Goal: Obtain resource: Download file/media

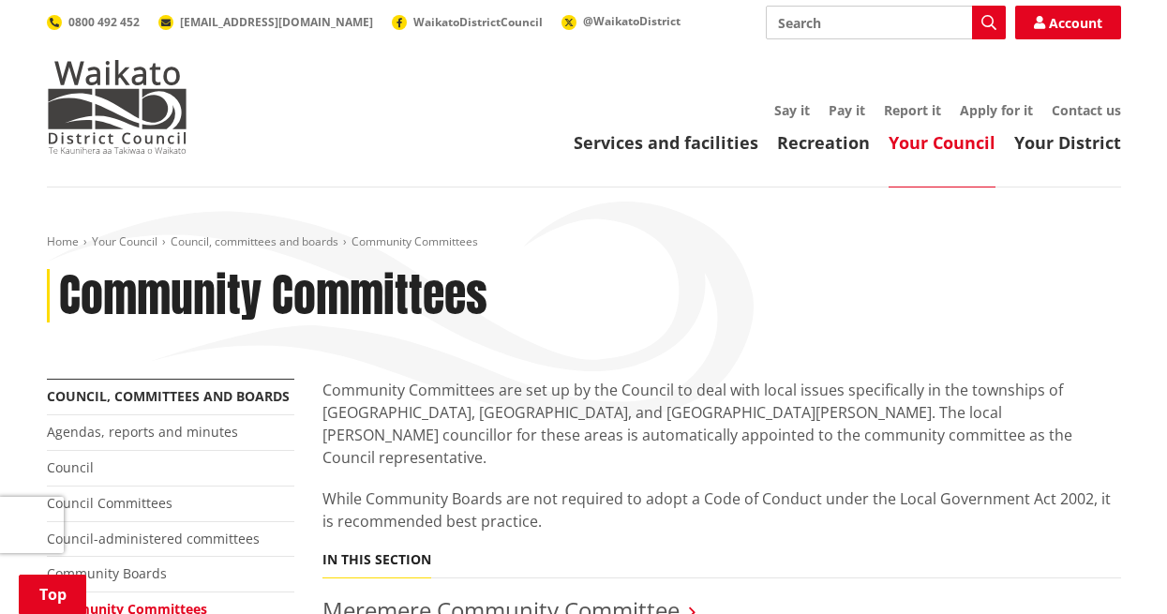
scroll to position [375, 0]
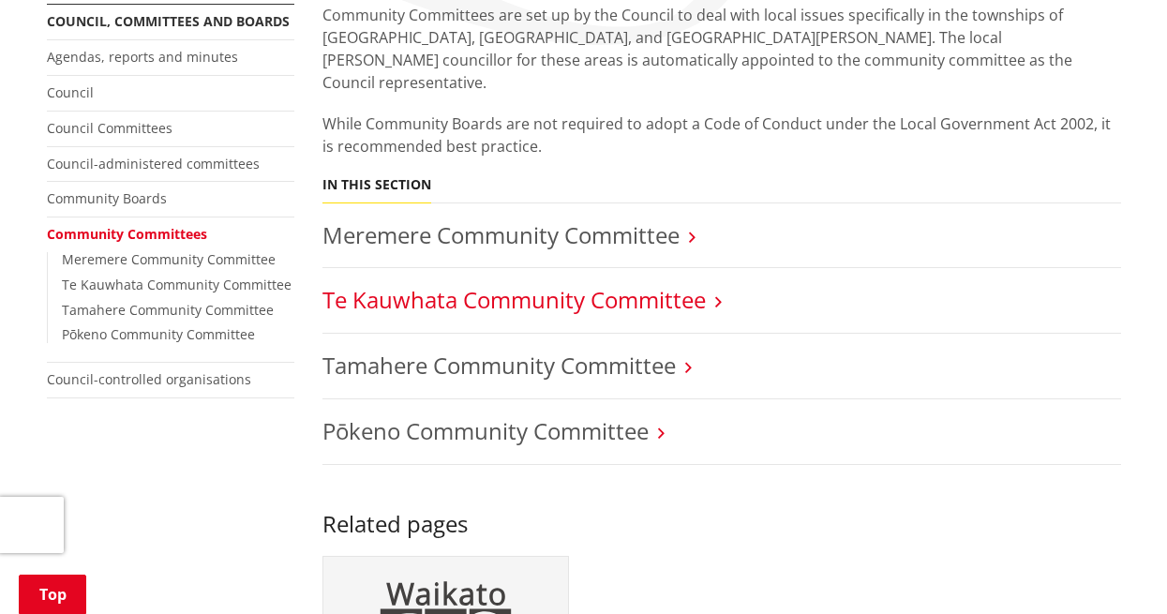
click at [636, 290] on link "Te Kauwhata Community Committee" at bounding box center [514, 299] width 383 height 31
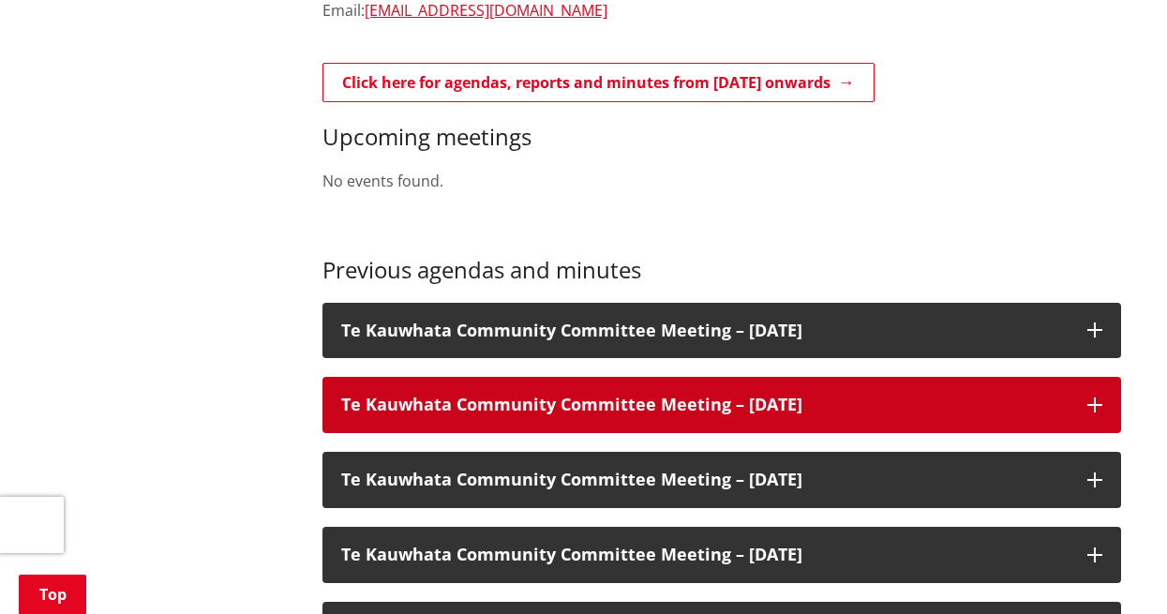
scroll to position [1313, 0]
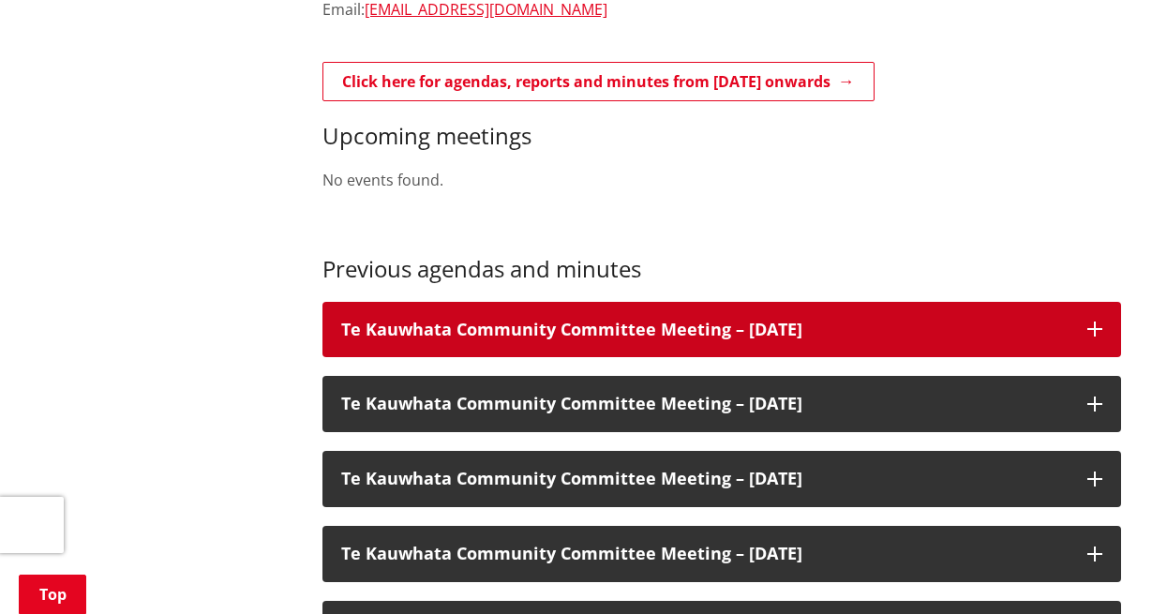
click at [758, 323] on h3 "Te Kauwhata Community Committee Meeting – [DATE]" at bounding box center [705, 330] width 728 height 19
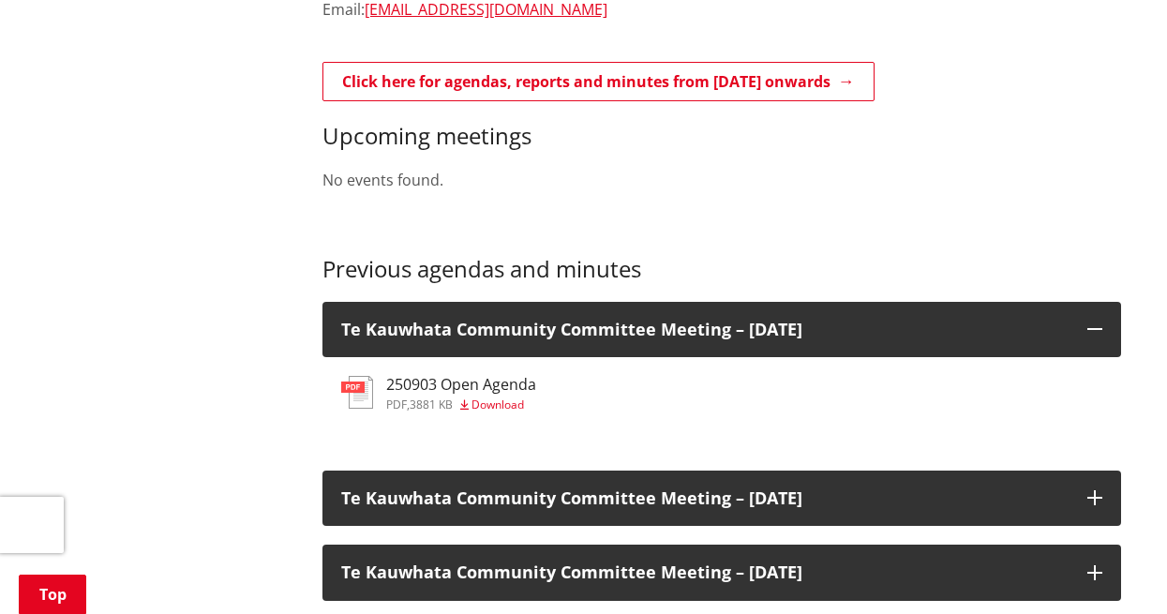
click at [509, 407] on span "Download" at bounding box center [498, 405] width 53 height 16
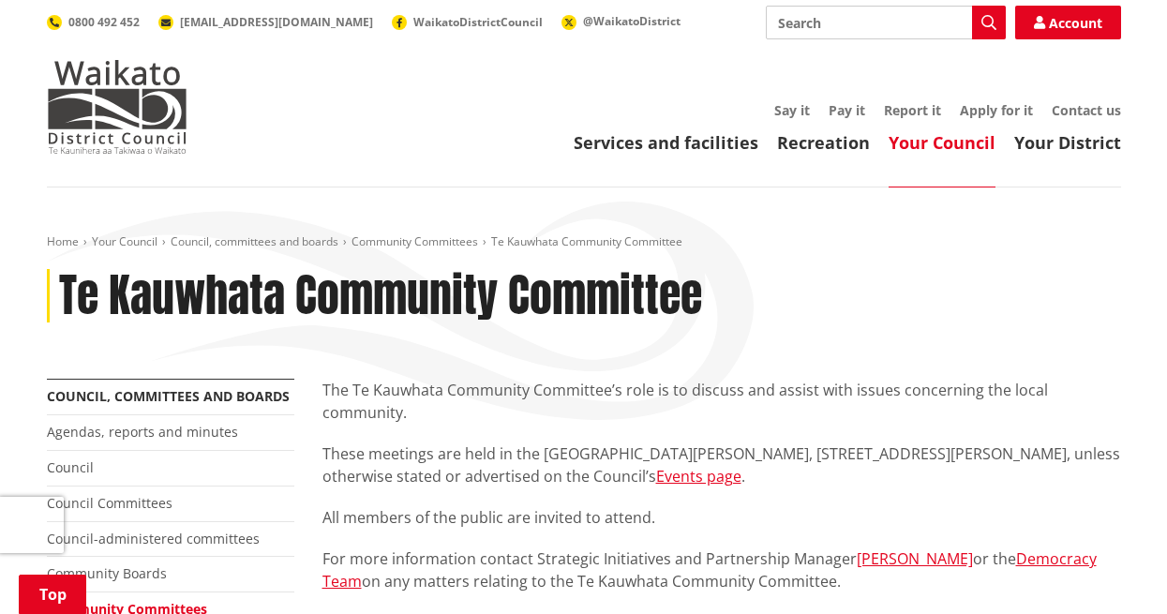
scroll to position [1477, 0]
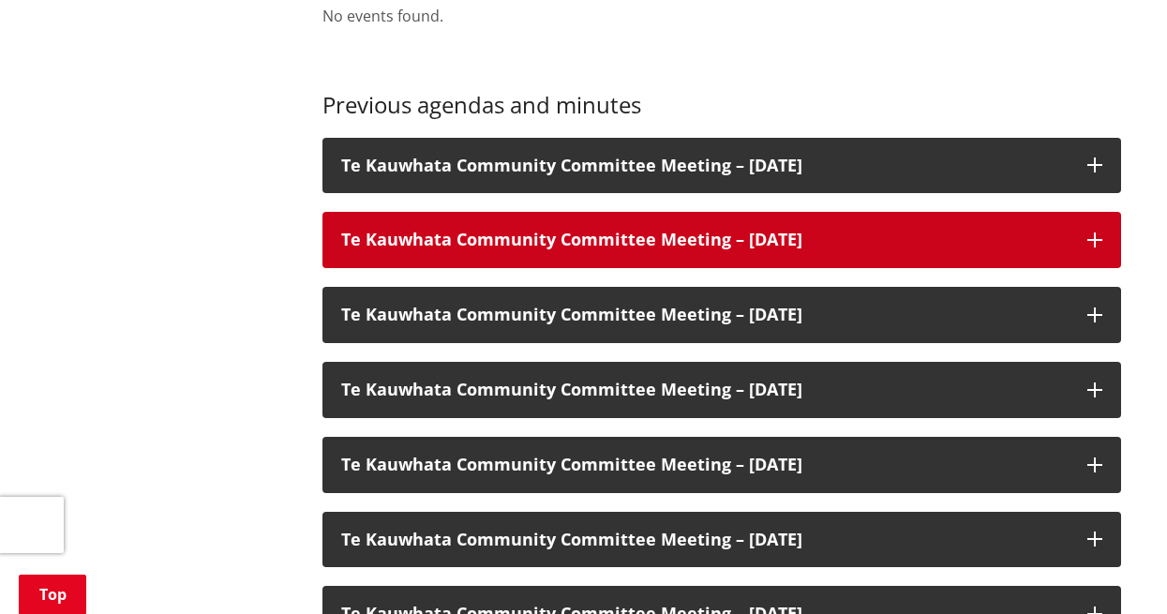
click at [1079, 245] on div "Te Kauwhata Community Committee Meeting – 06 August 2025" at bounding box center [722, 240] width 799 height 56
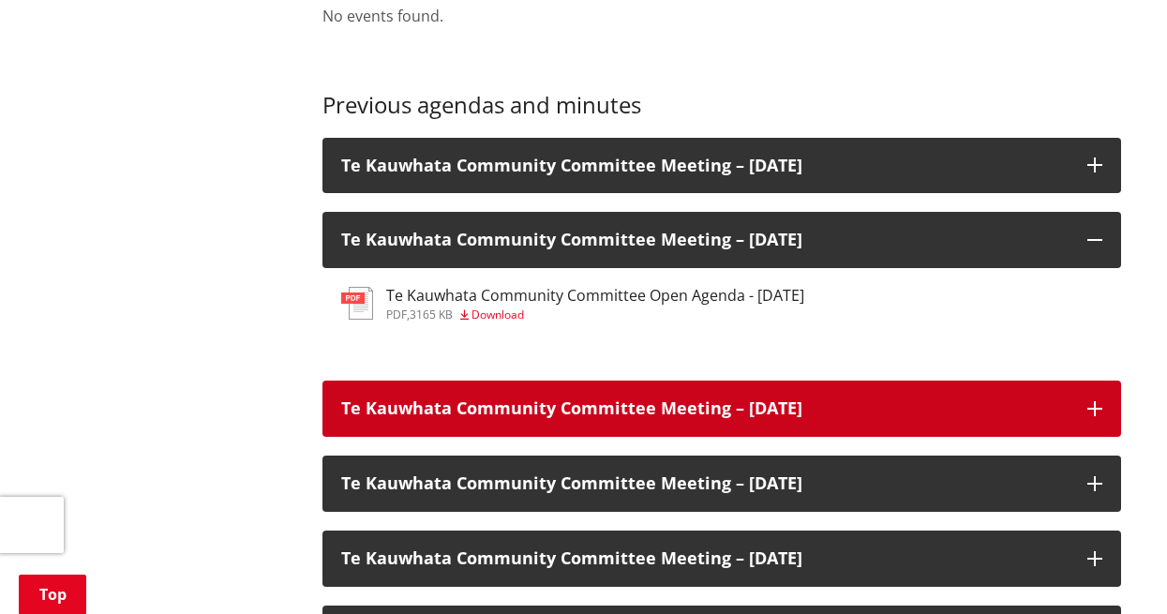
click at [1052, 407] on h3 "Te Kauwhata Community Committee Meeting – [DATE]" at bounding box center [705, 408] width 728 height 19
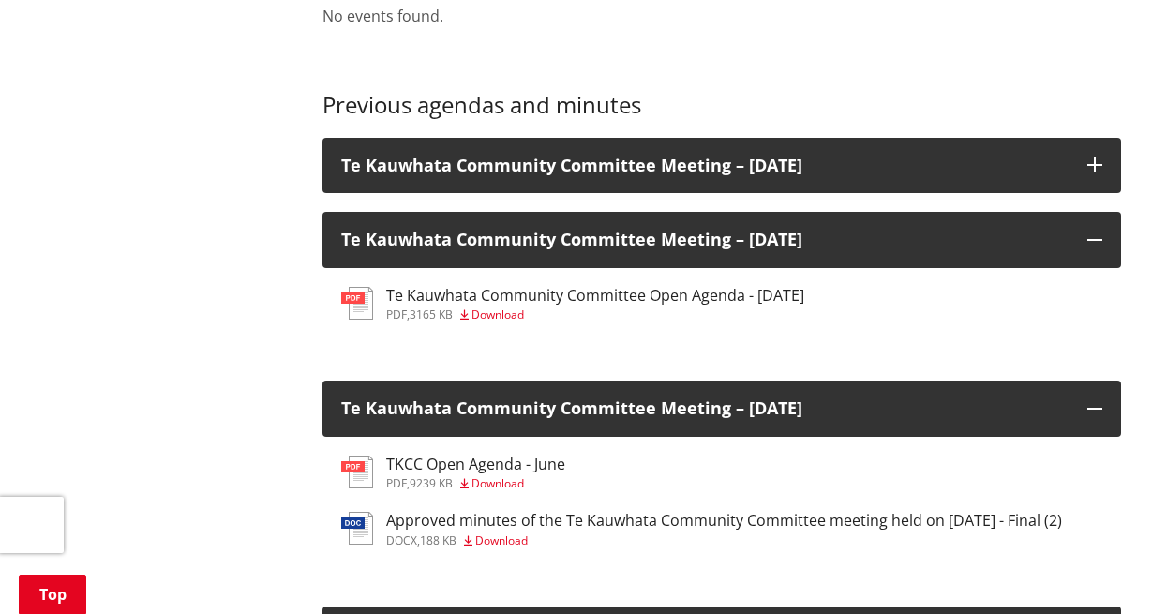
click at [509, 543] on span "Download" at bounding box center [501, 541] width 53 height 16
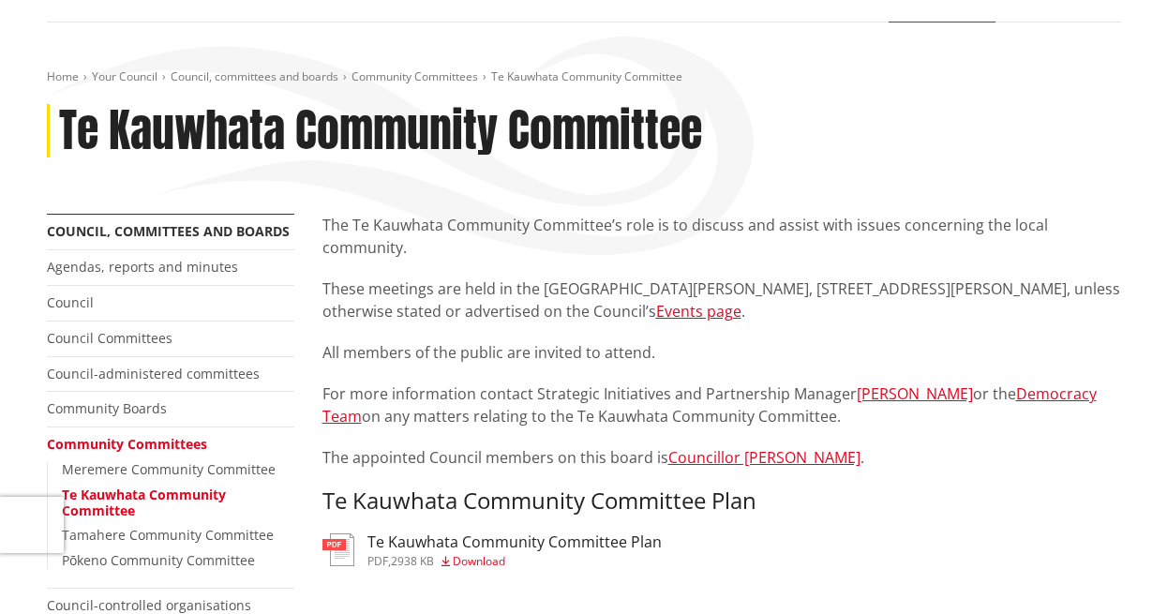
scroll to position [164, 0]
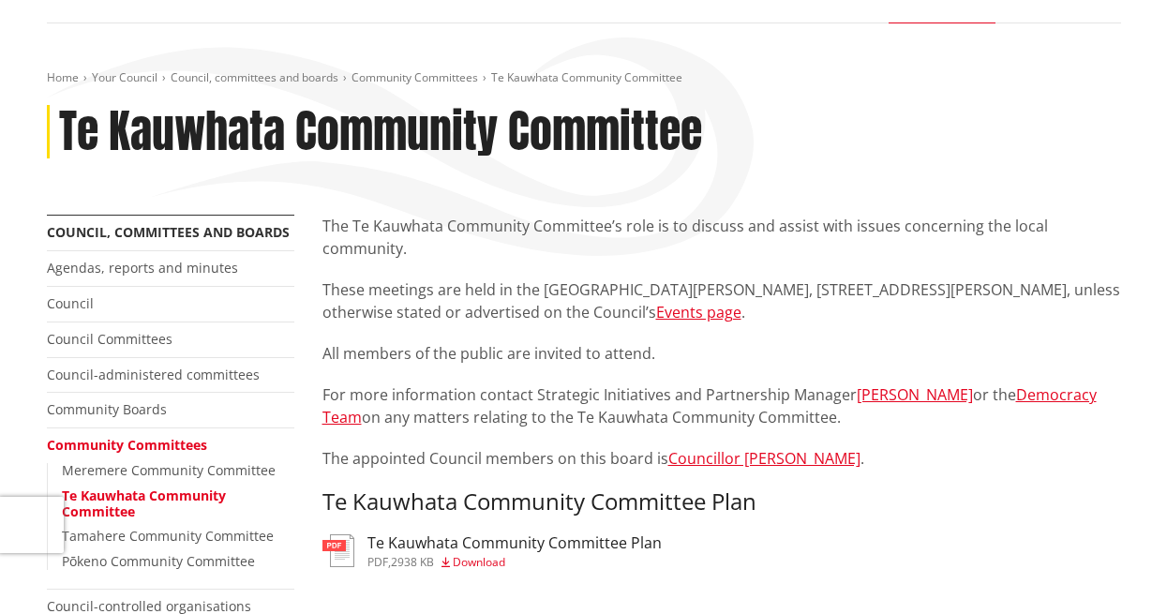
click at [697, 320] on p "These meetings are held in the St John Hall, 4 Baird Ave, Te Kauwhata, unless o…" at bounding box center [722, 300] width 799 height 45
click at [435, 377] on div "The Te Kauwhata Community Committee’s role is to discuss and assist with issues…" at bounding box center [722, 365] width 799 height 301
click at [671, 339] on div "The Te Kauwhata Community Committee’s role is to discuss and assist with issues…" at bounding box center [722, 365] width 799 height 301
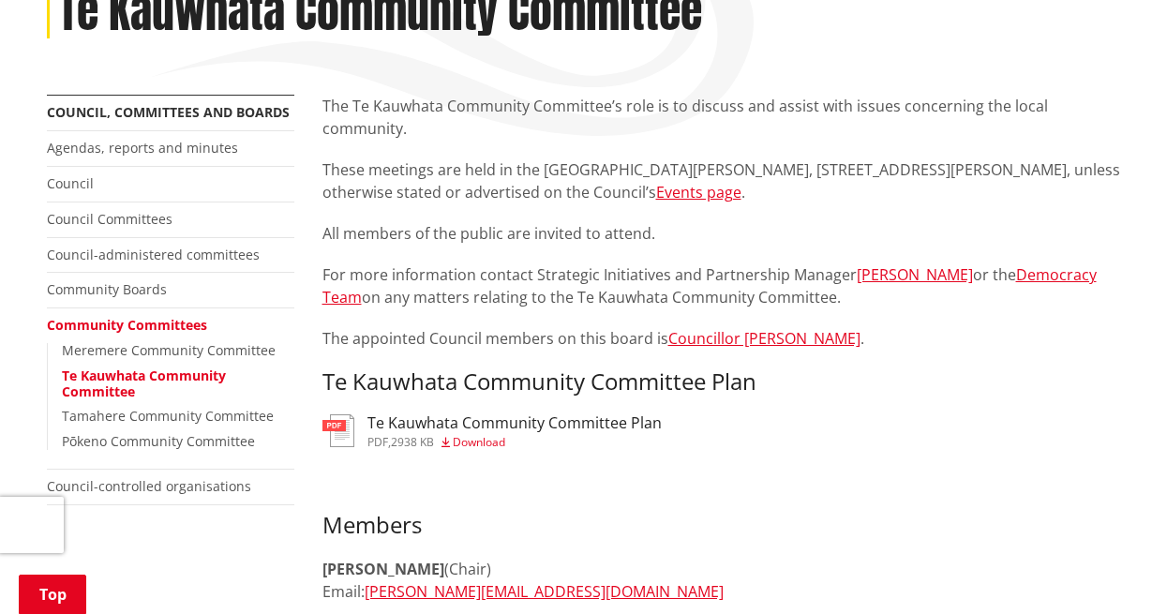
scroll to position [352, 0]
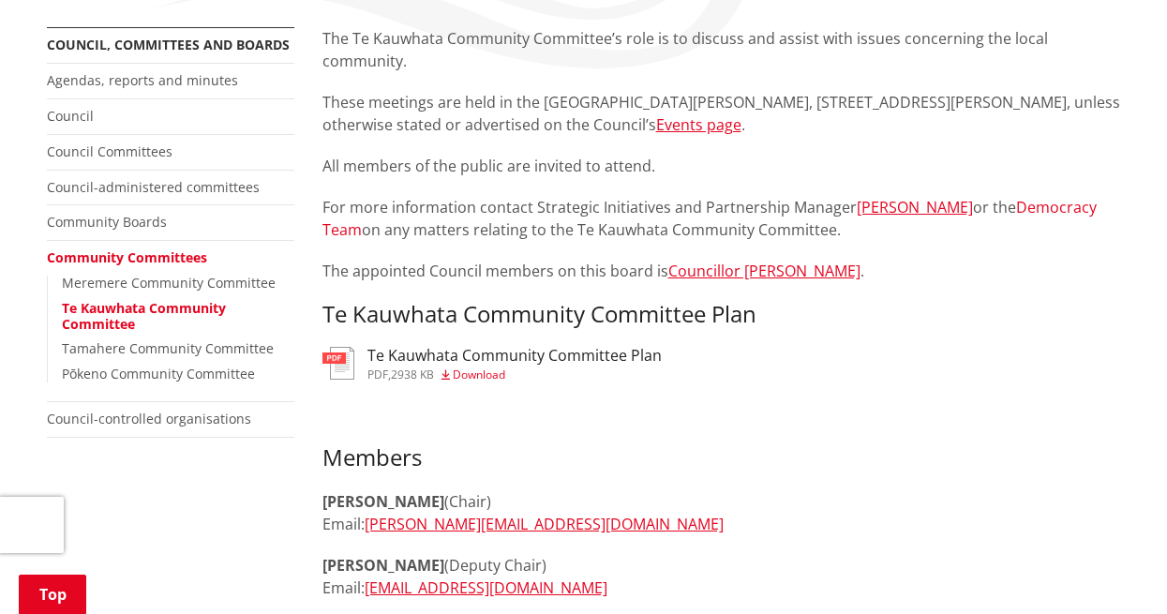
click at [1045, 208] on link "Democracy Team" at bounding box center [710, 218] width 774 height 43
drag, startPoint x: 1090, startPoint y: 258, endPoint x: 1081, endPoint y: 254, distance: 10.1
click at [1088, 256] on div "The Te Kauwhata Community Committee’s role is to discuss and assist with issues…" at bounding box center [722, 177] width 799 height 301
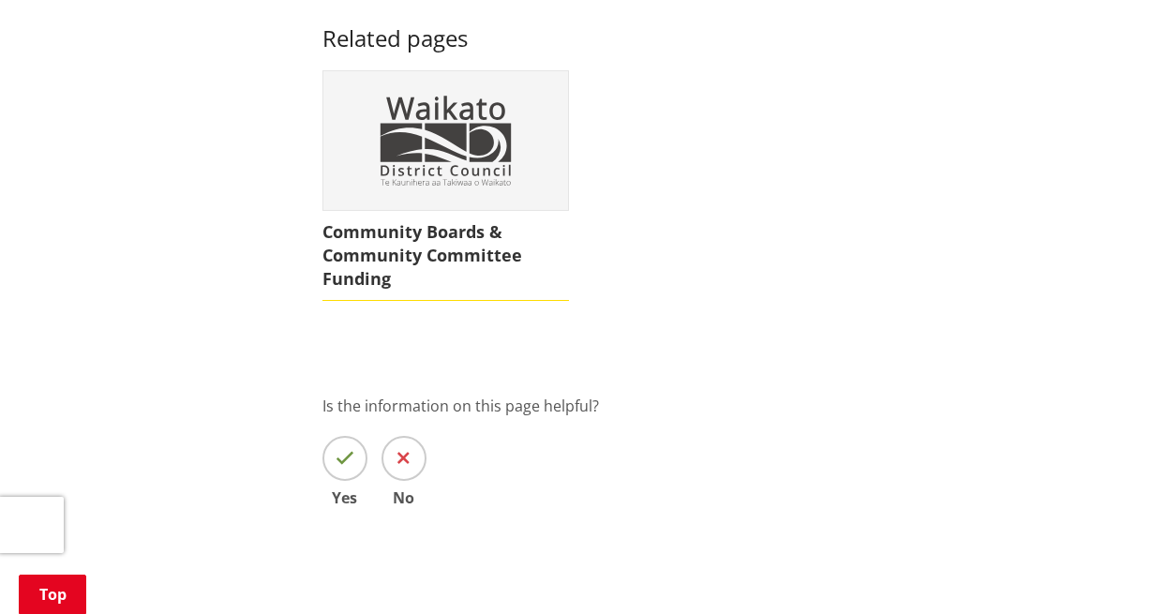
scroll to position [938, 0]
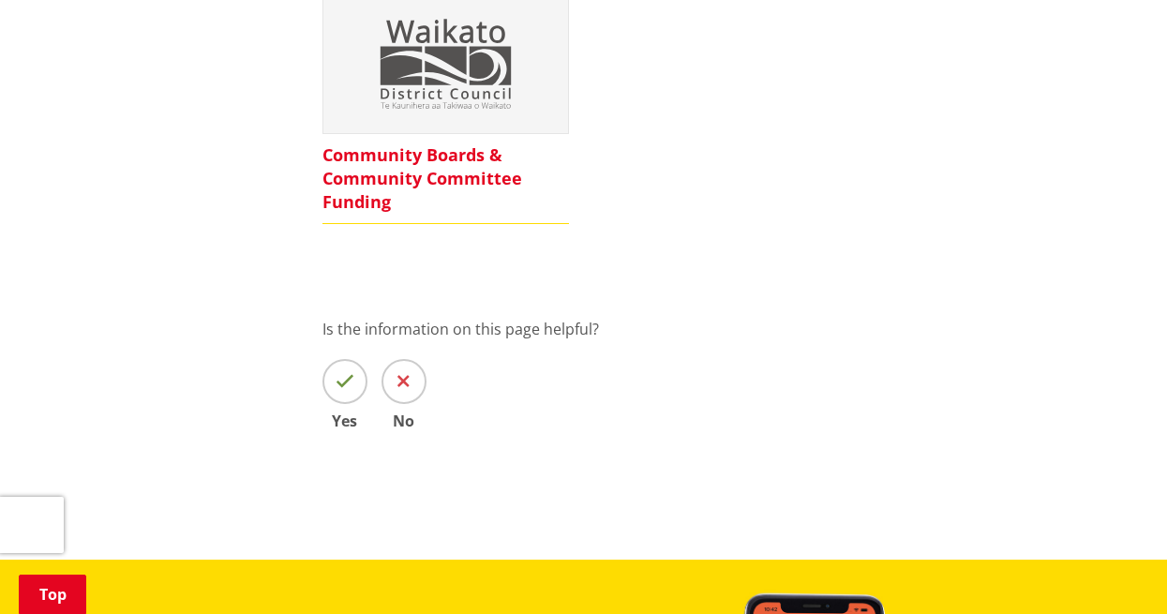
click at [367, 163] on span "Community Boards & Community Committee Funding" at bounding box center [447, 179] width 248 height 91
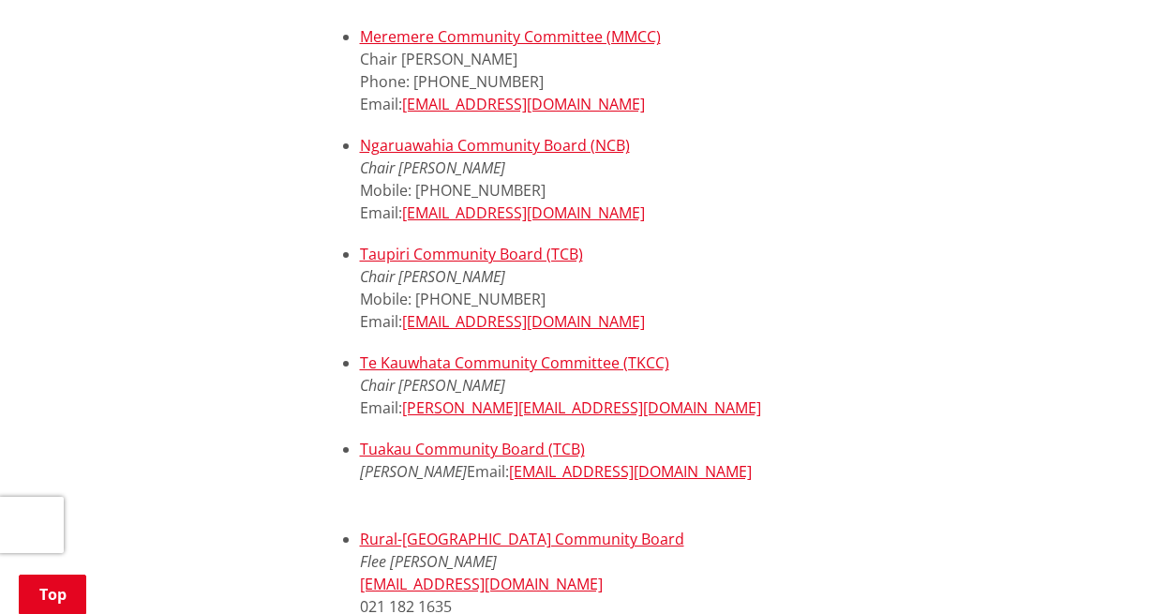
scroll to position [750, 0]
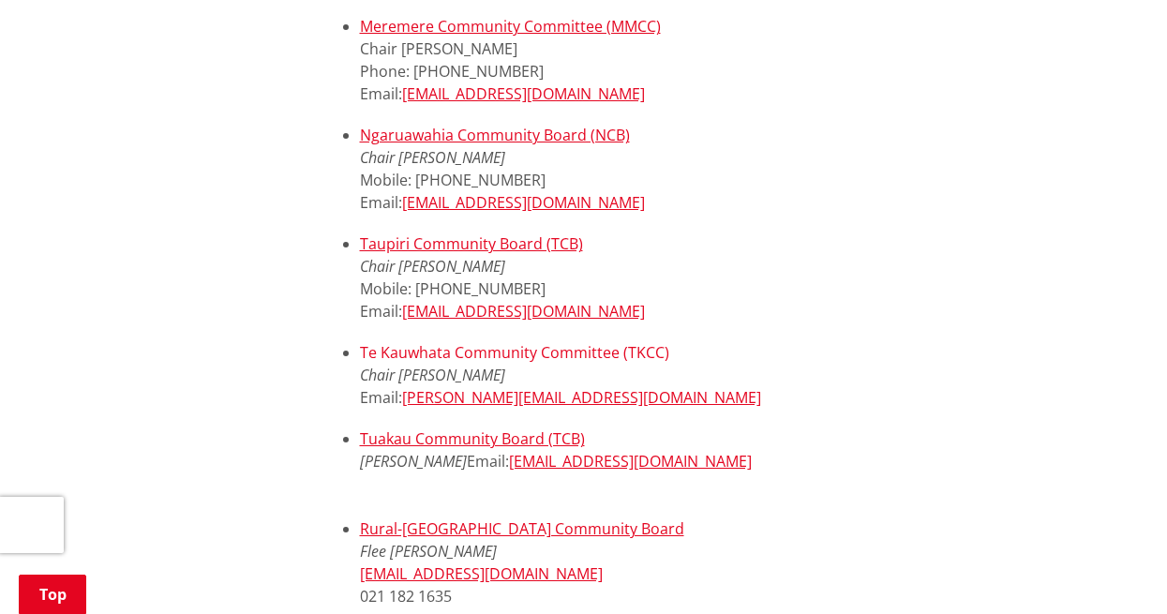
click at [584, 353] on link "Te Kauwhata Community Committee (TKCC)" at bounding box center [514, 352] width 309 height 21
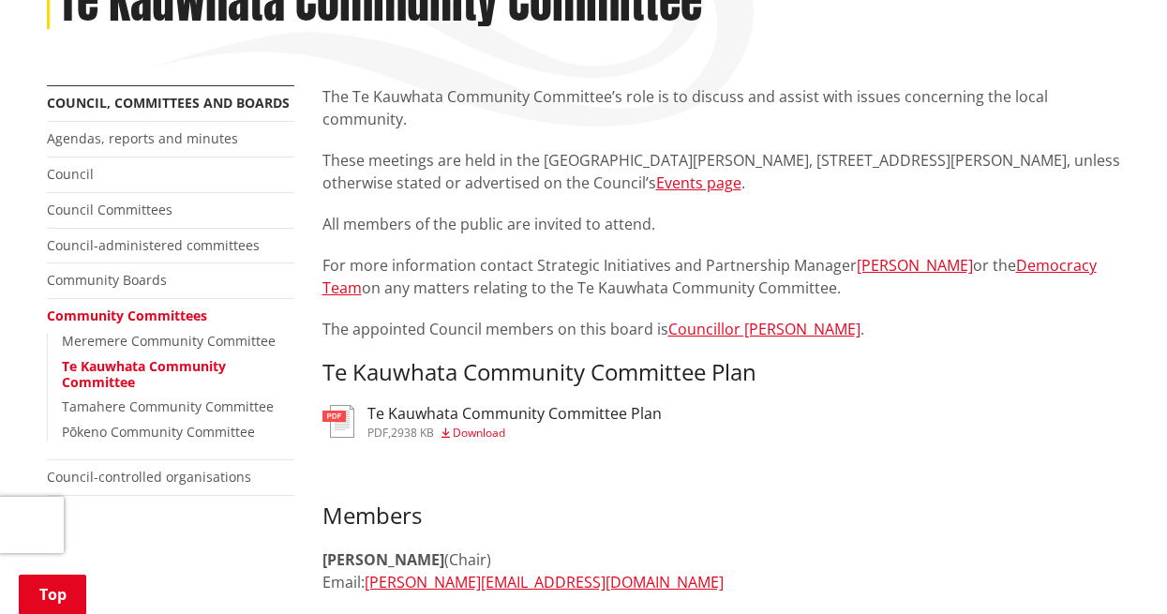
scroll to position [563, 0]
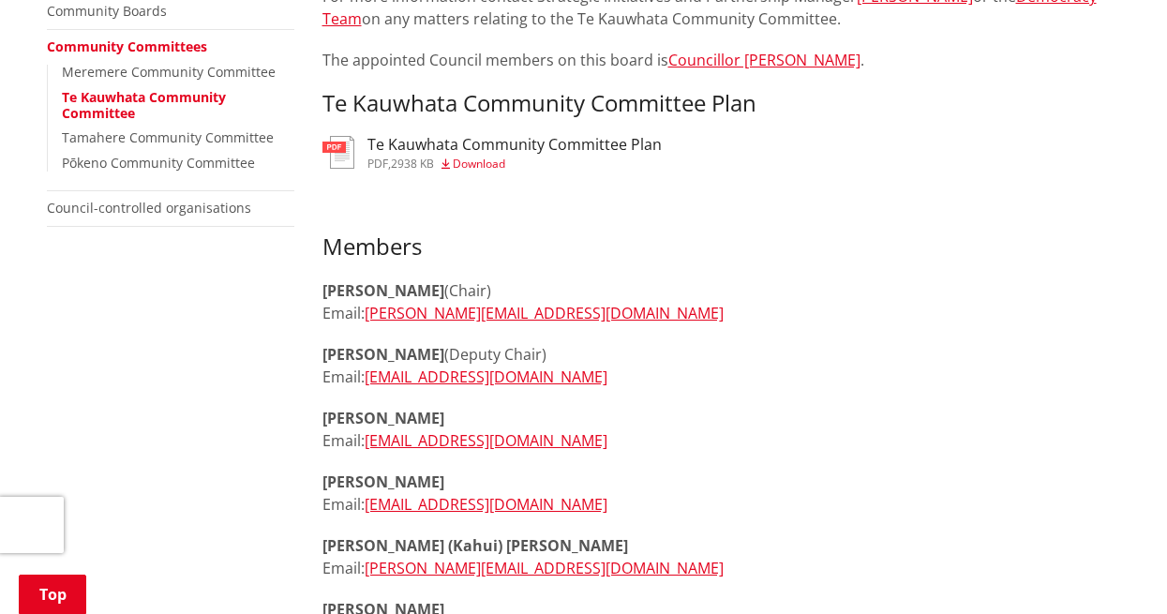
click at [476, 158] on span "Download" at bounding box center [479, 164] width 53 height 16
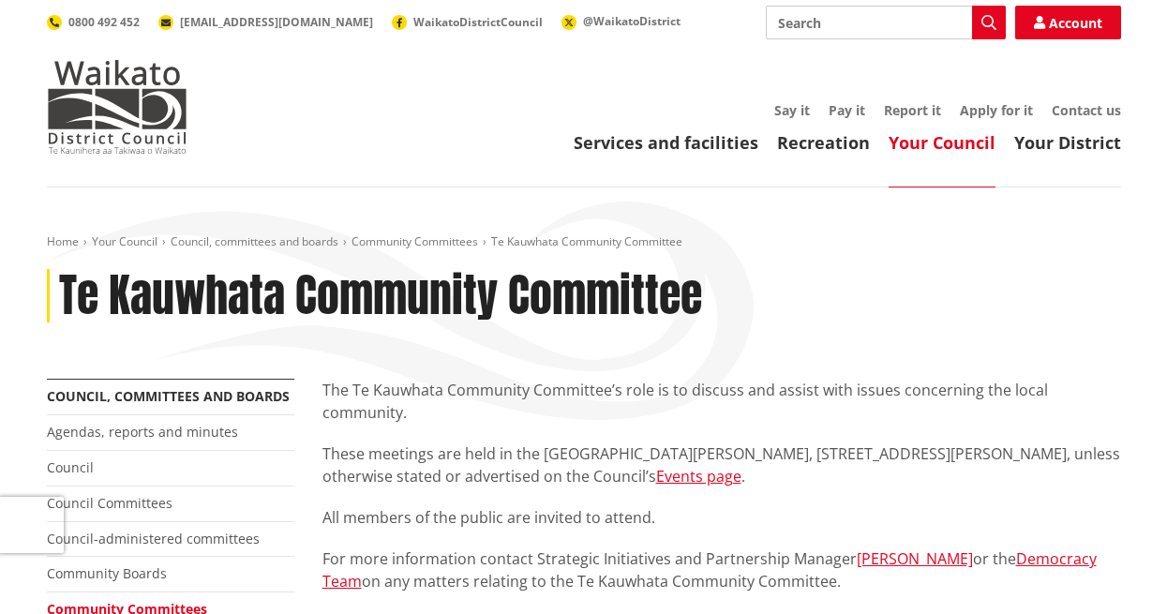
scroll to position [563, 0]
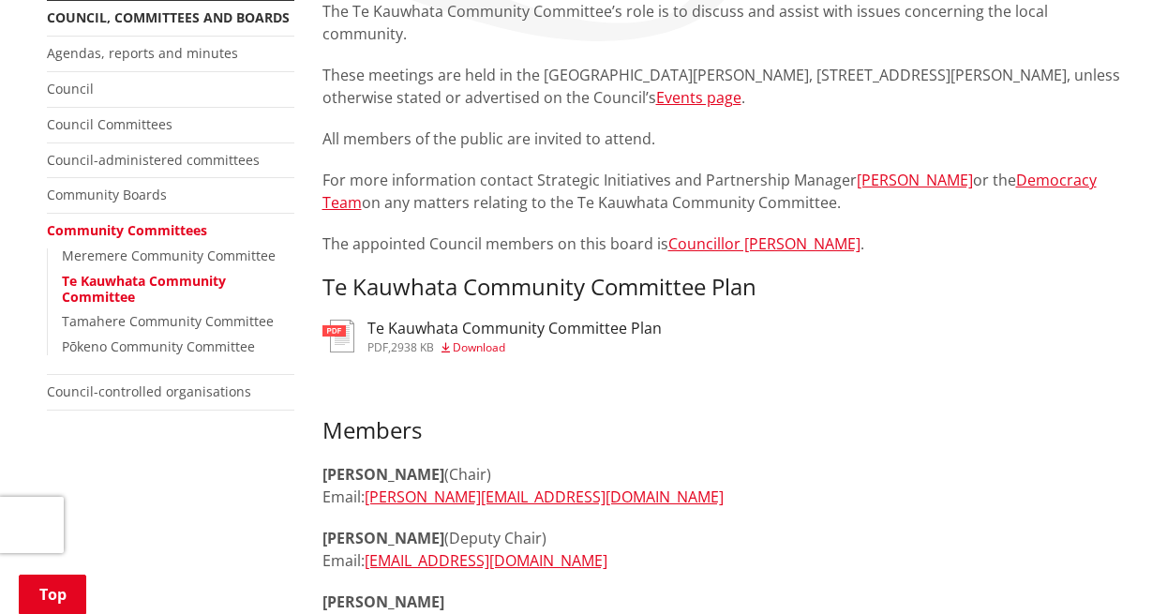
scroll to position [375, 0]
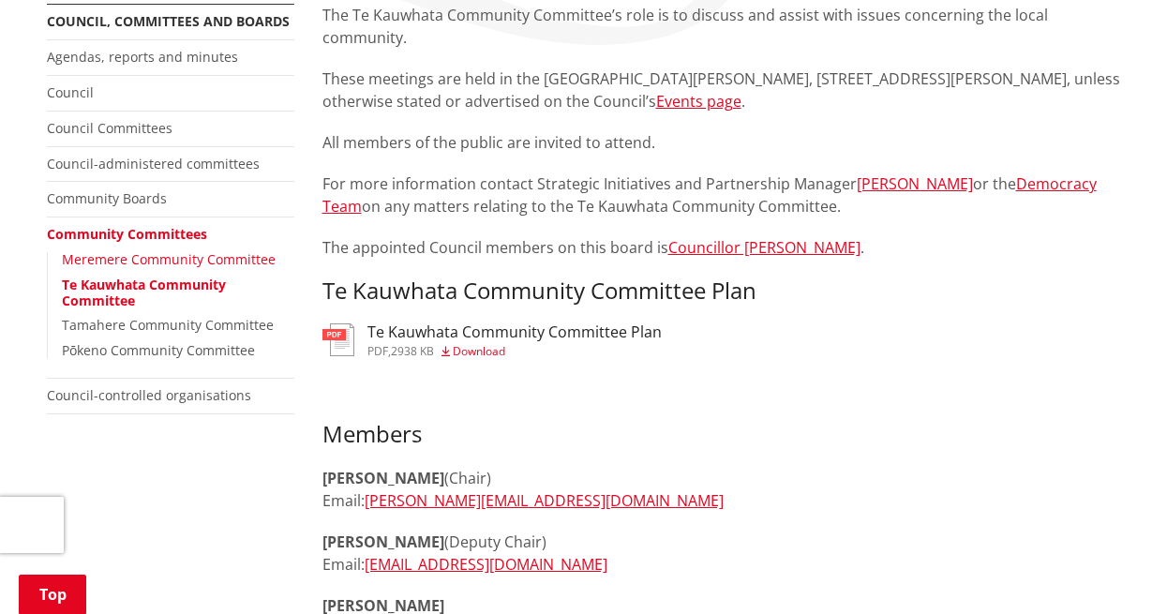
click at [125, 253] on link "Meremere Community Committee" at bounding box center [169, 259] width 214 height 18
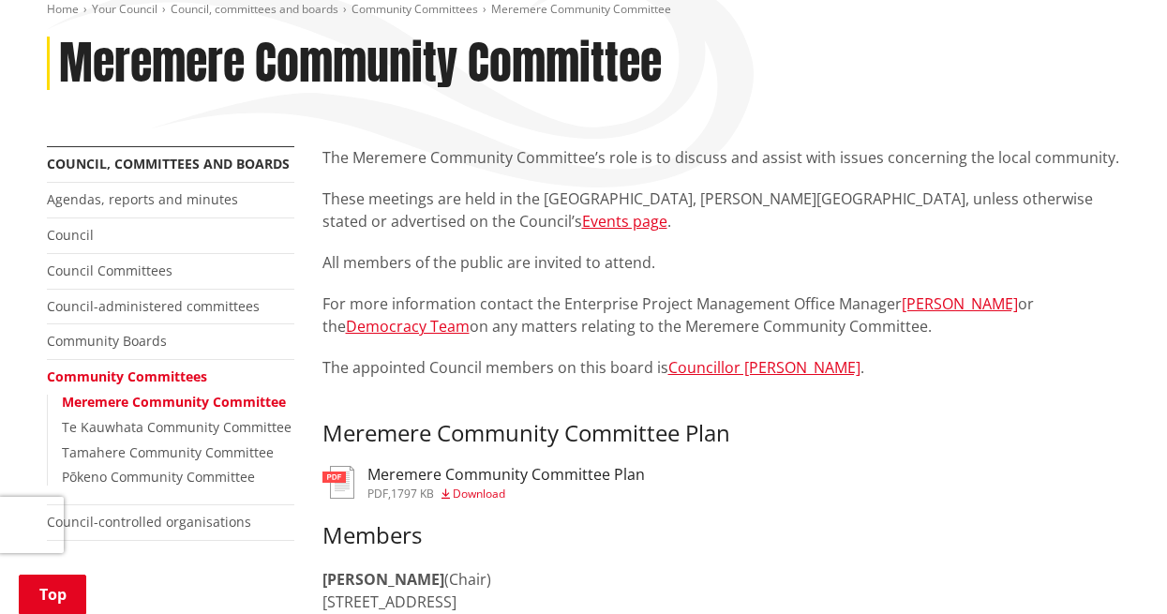
scroll to position [375, 0]
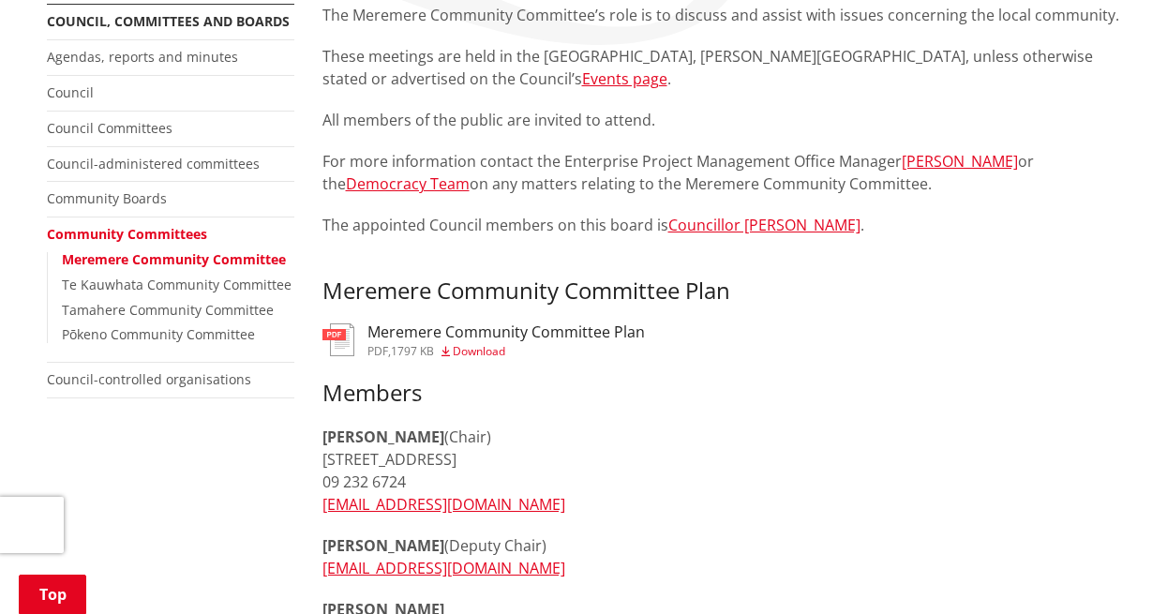
click at [481, 349] on span "Download" at bounding box center [479, 351] width 53 height 16
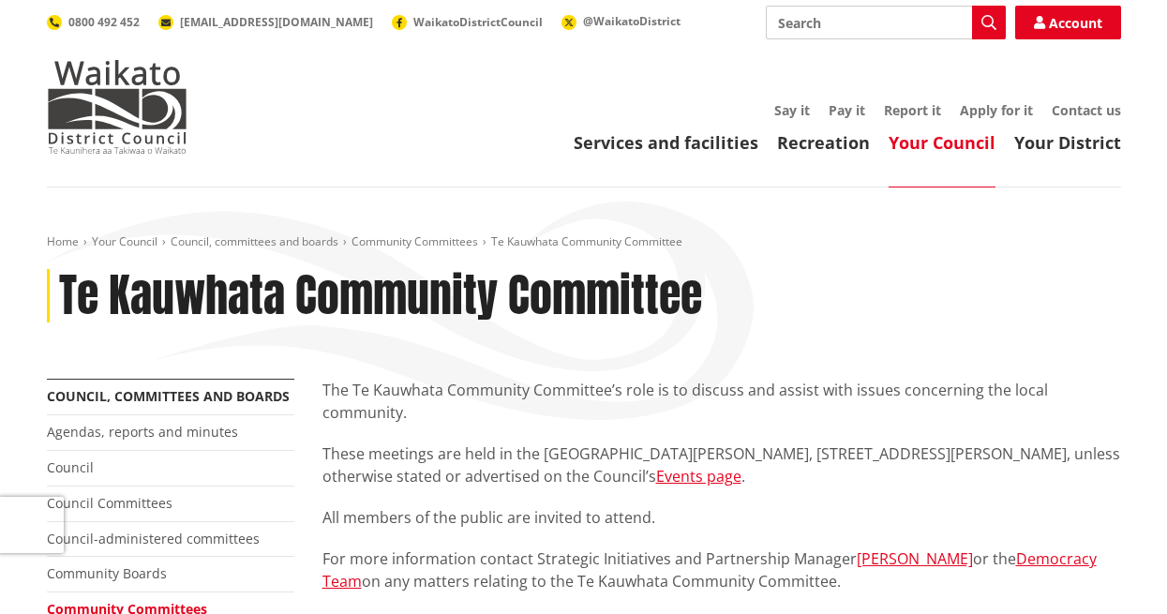
scroll to position [375, 0]
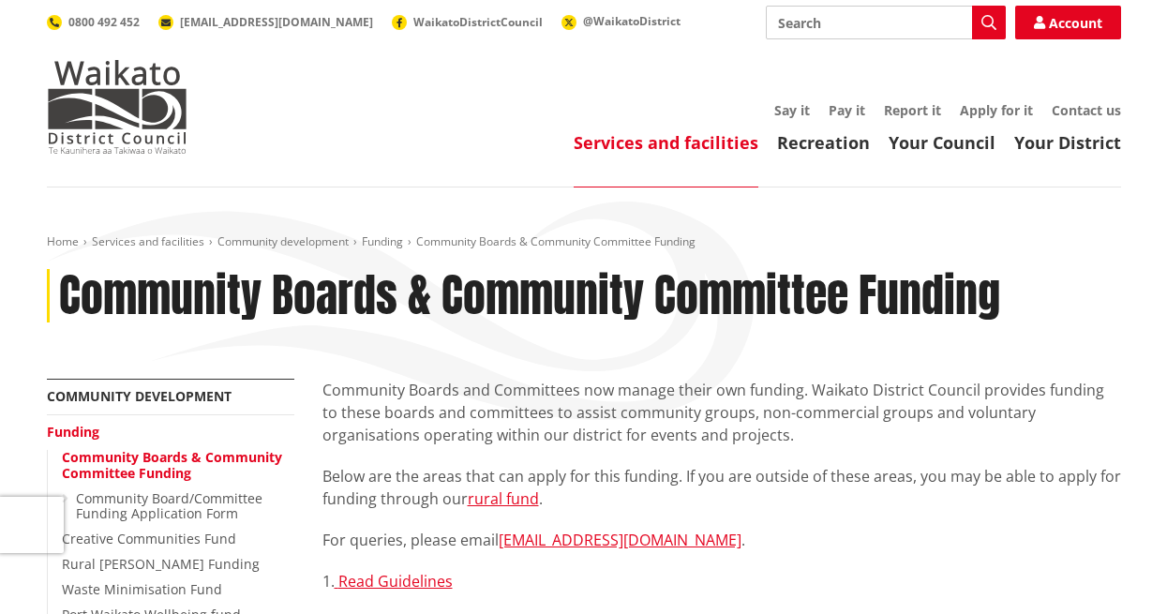
scroll to position [750, 0]
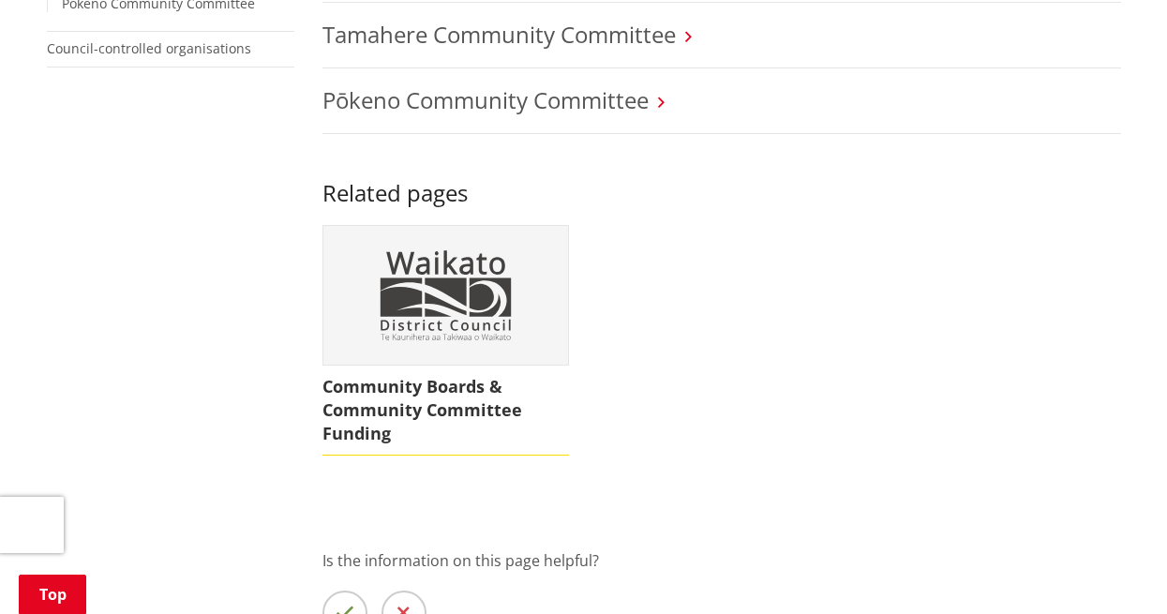
scroll to position [750, 0]
